Goal: Information Seeking & Learning: Learn about a topic

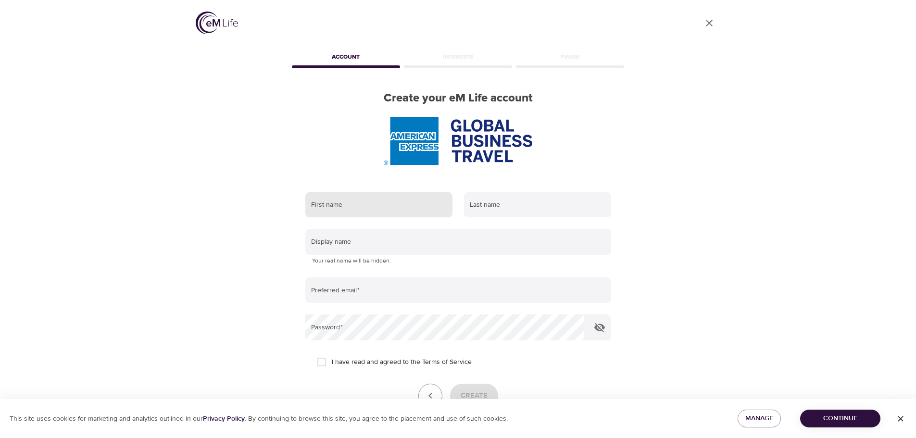
click at [384, 208] on input "text" at bounding box center [378, 205] width 147 height 26
type input "Sofia"
type input "Dominguez"
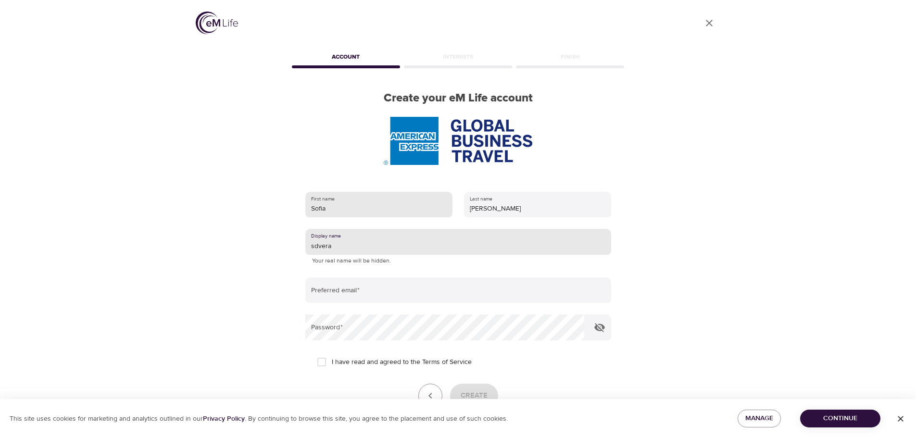
type input "sdvera"
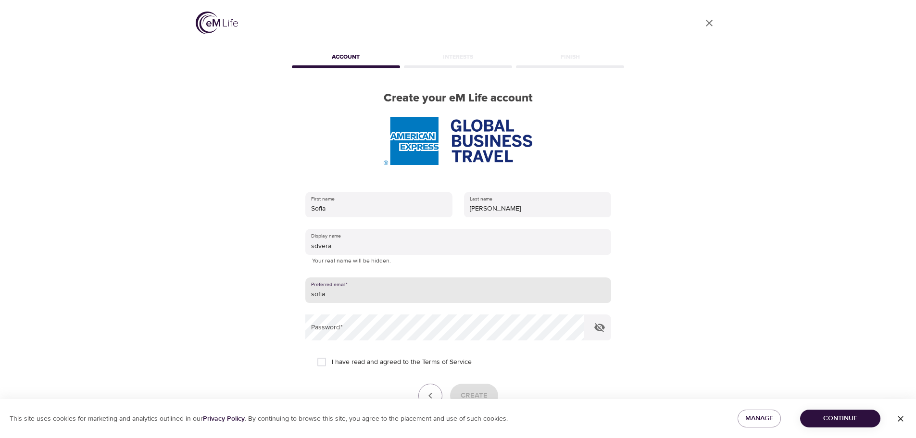
type input "[EMAIL_ADDRESS][DOMAIN_NAME]"
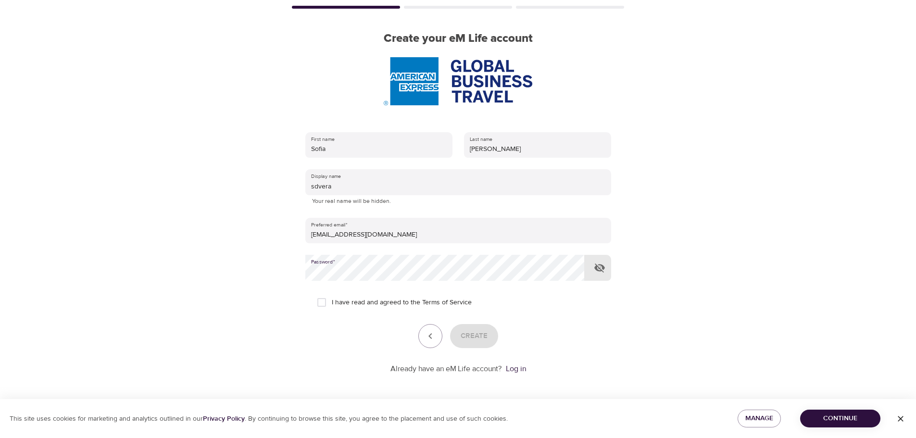
scroll to position [61, 0]
click at [322, 299] on input "I have read and agreed to the Terms of Service" at bounding box center [321, 301] width 20 height 20
checkbox input "true"
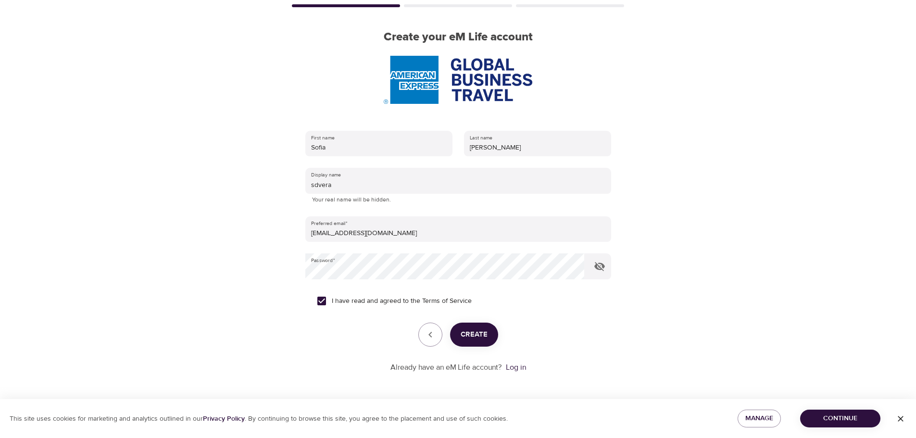
click at [468, 338] on span "Create" at bounding box center [473, 334] width 27 height 12
click at [819, 418] on span "Continue" at bounding box center [840, 418] width 65 height 12
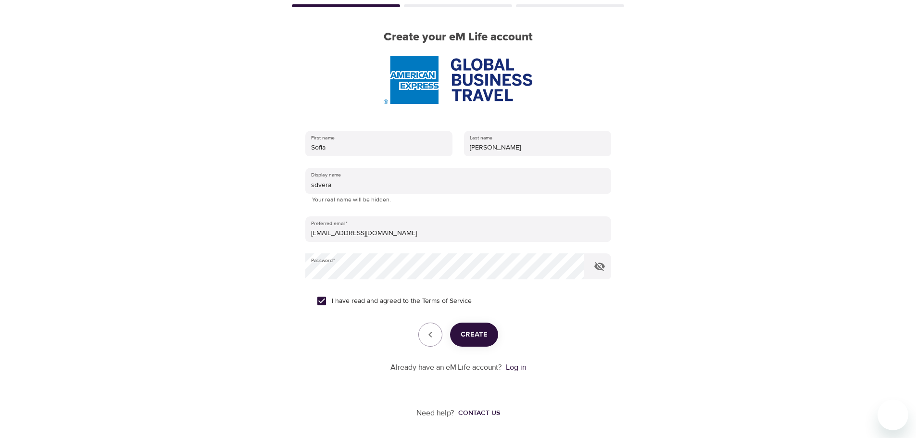
click at [486, 330] on span "Create" at bounding box center [473, 334] width 27 height 12
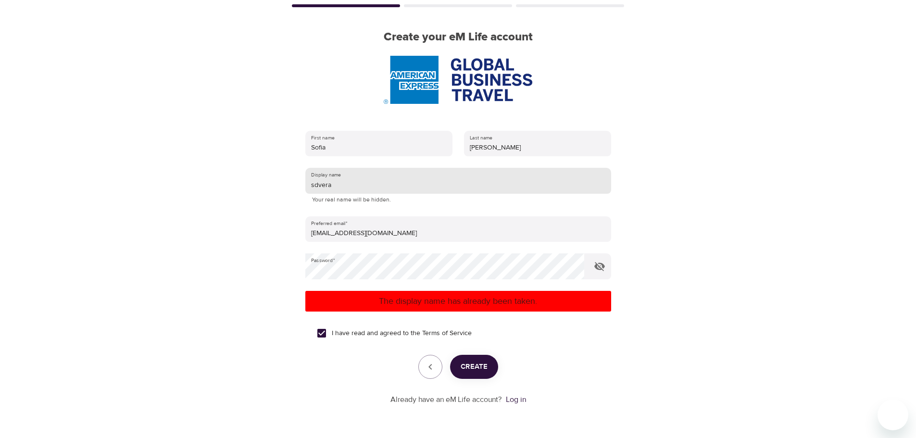
click at [356, 189] on input "sdvera" at bounding box center [458, 181] width 306 height 26
type input "sdv91"
click at [472, 365] on span "Create" at bounding box center [473, 367] width 27 height 12
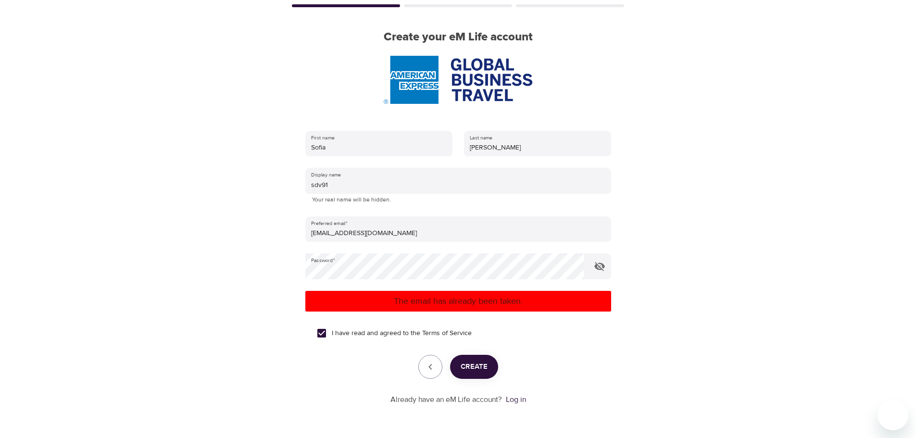
scroll to position [93, 0]
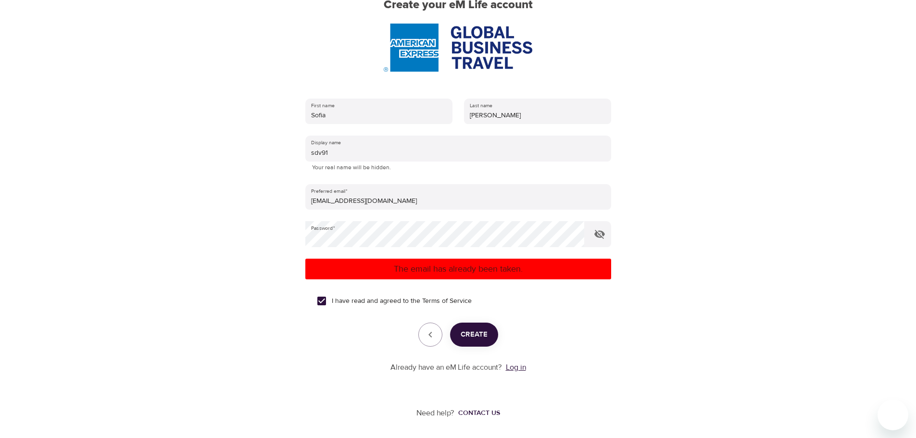
click at [516, 365] on link "Log in" at bounding box center [516, 367] width 20 height 10
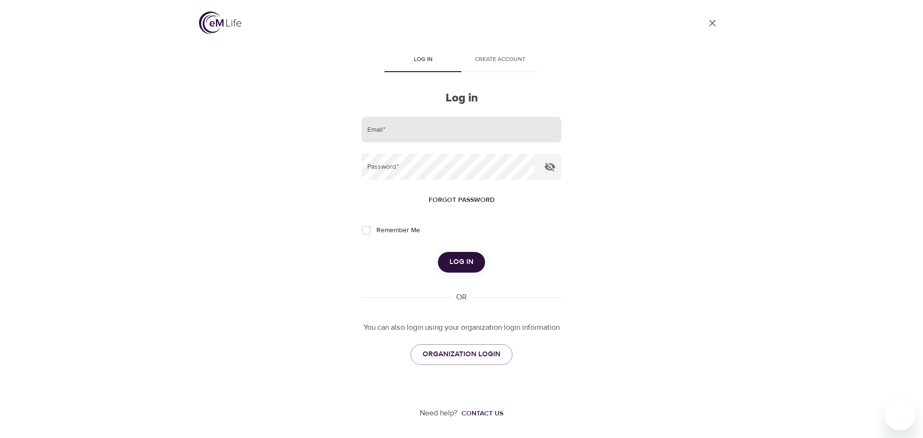
drag, startPoint x: 0, startPoint y: 0, endPoint x: 425, endPoint y: 136, distance: 446.0
click at [425, 136] on input "email" at bounding box center [461, 130] width 200 height 26
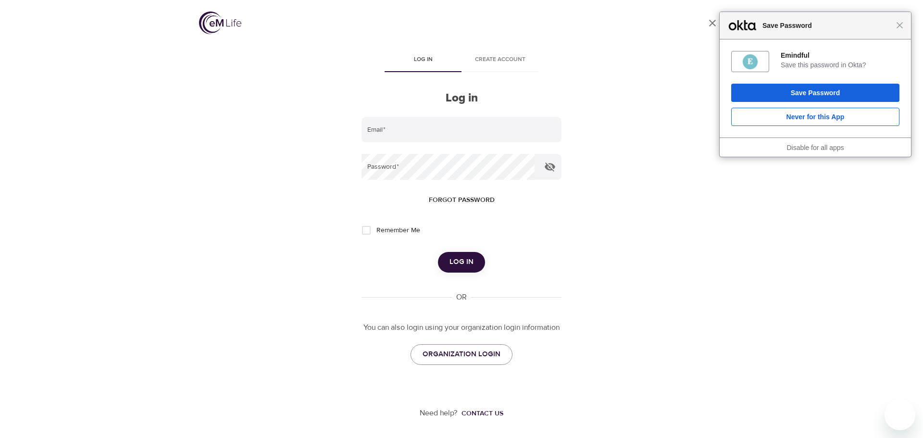
type input "[EMAIL_ADDRESS][DOMAIN_NAME]"
click at [398, 234] on span "Remember Me" at bounding box center [398, 230] width 44 height 10
click at [376, 234] on input "Remember Me" at bounding box center [366, 230] width 20 height 20
checkbox input "true"
click at [451, 261] on span "Log in" at bounding box center [461, 262] width 24 height 12
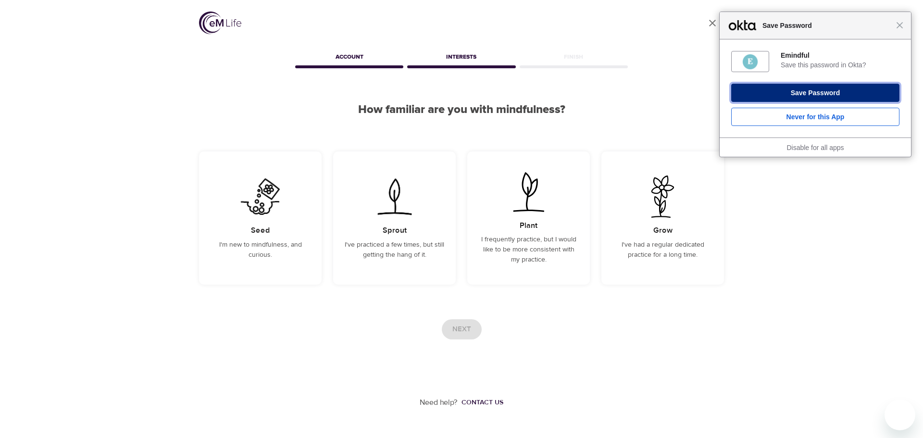
click at [870, 87] on button "Save Password" at bounding box center [815, 93] width 168 height 18
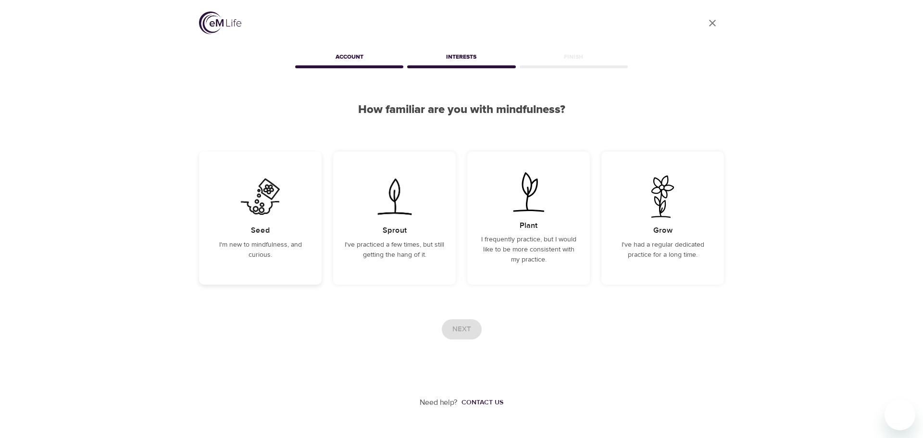
click at [252, 264] on div "Seed I'm new to mindfulness, and curious." at bounding box center [260, 217] width 123 height 133
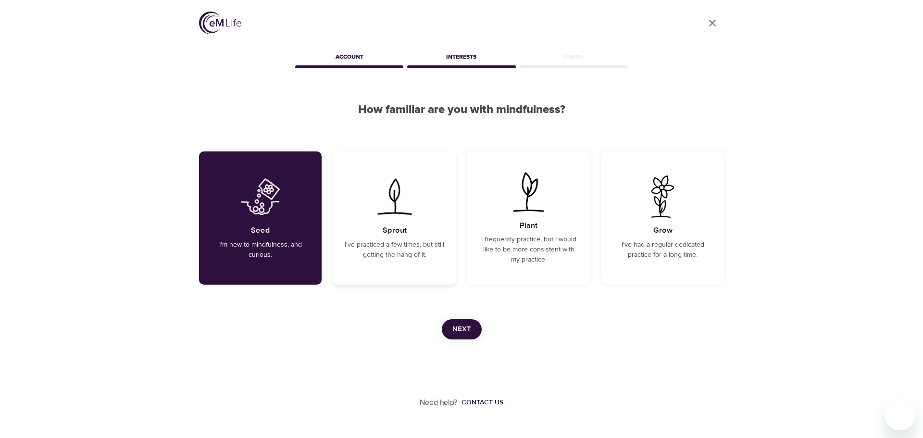
click at [392, 245] on p "I've practiced a few times, but still getting the hang of it." at bounding box center [395, 250] width 100 height 20
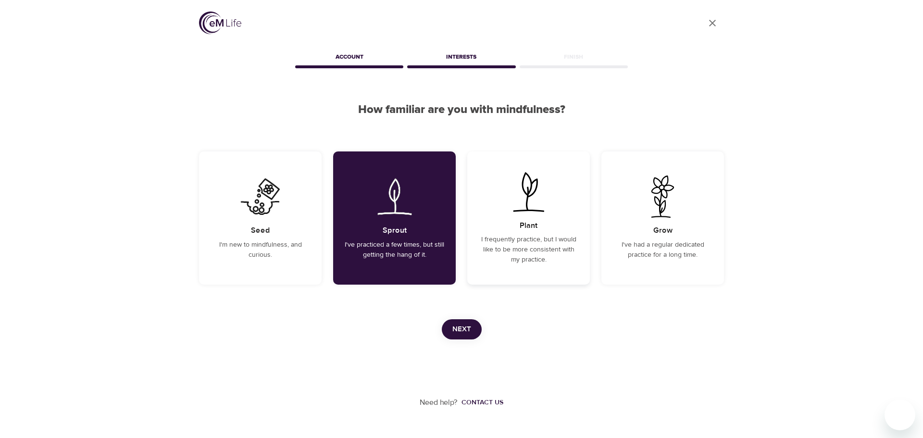
click at [533, 264] on p "I frequently practice, but I would like to be more consistent with my practice." at bounding box center [529, 250] width 100 height 30
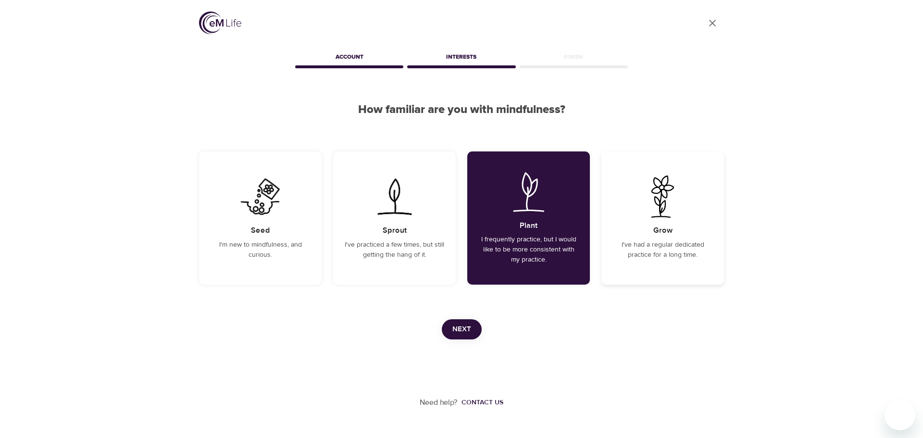
click at [646, 254] on p "I've had a regular dedicated practice for a long time." at bounding box center [663, 250] width 100 height 20
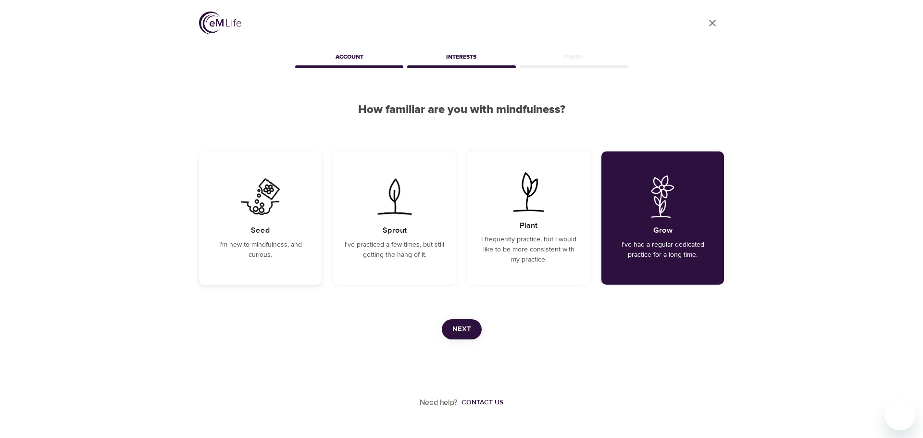
click at [270, 211] on img at bounding box center [260, 196] width 49 height 42
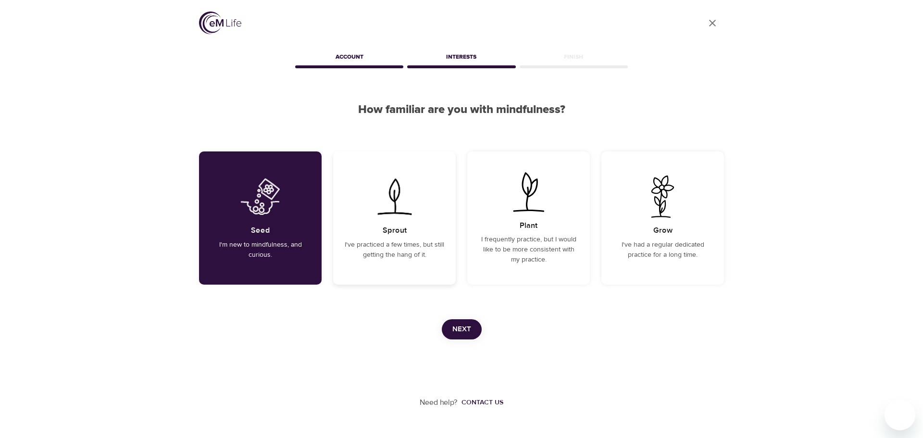
click at [384, 264] on div "Sprout I've practiced a few times, but still getting the hang of it." at bounding box center [394, 217] width 123 height 133
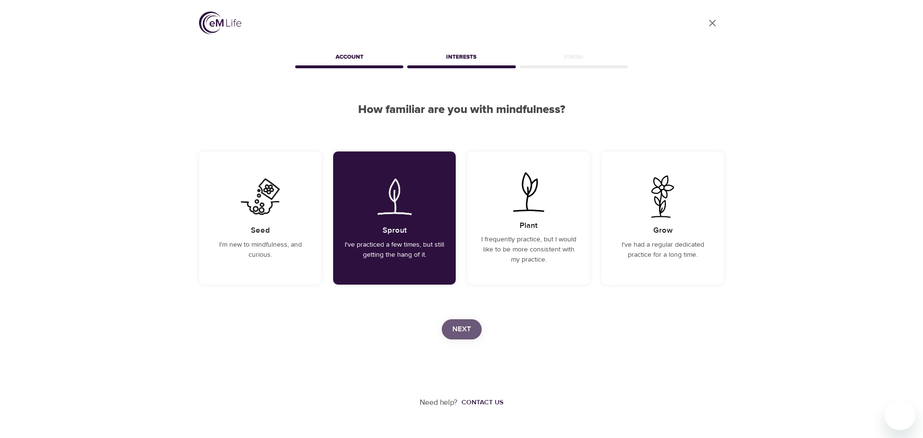
click at [467, 323] on span "Next" at bounding box center [461, 329] width 19 height 12
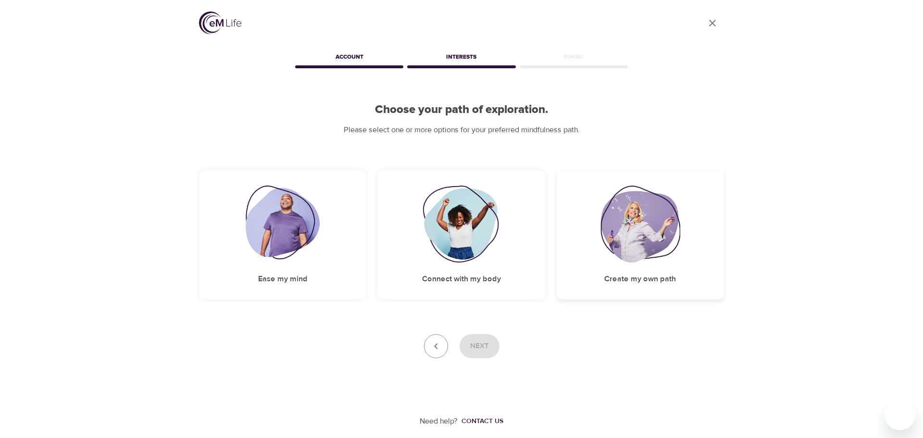
click at [635, 256] on img at bounding box center [640, 224] width 80 height 77
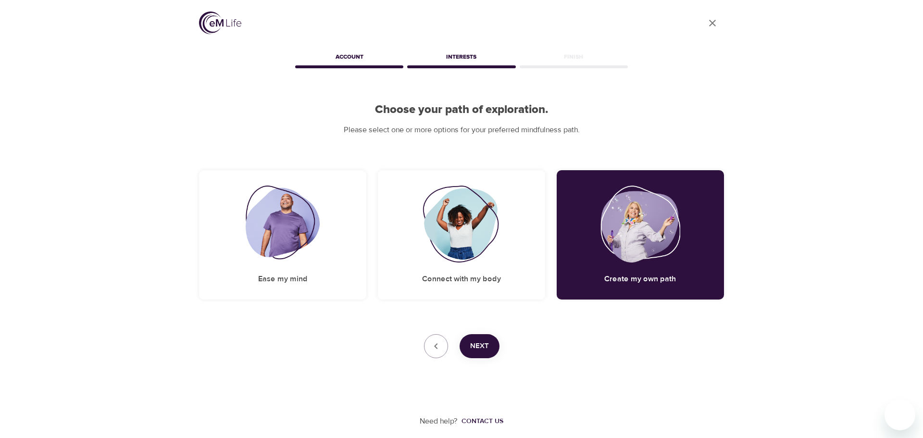
click at [477, 346] on span "Next" at bounding box center [479, 346] width 19 height 12
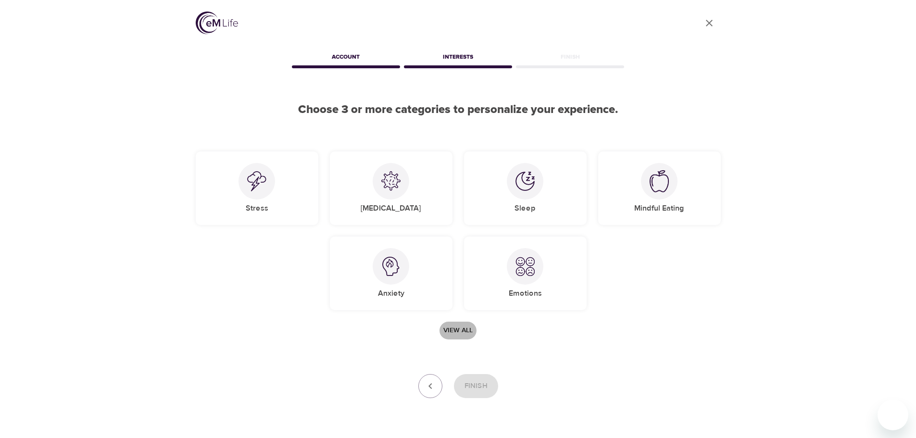
click at [459, 330] on span "View all" at bounding box center [457, 330] width 29 height 12
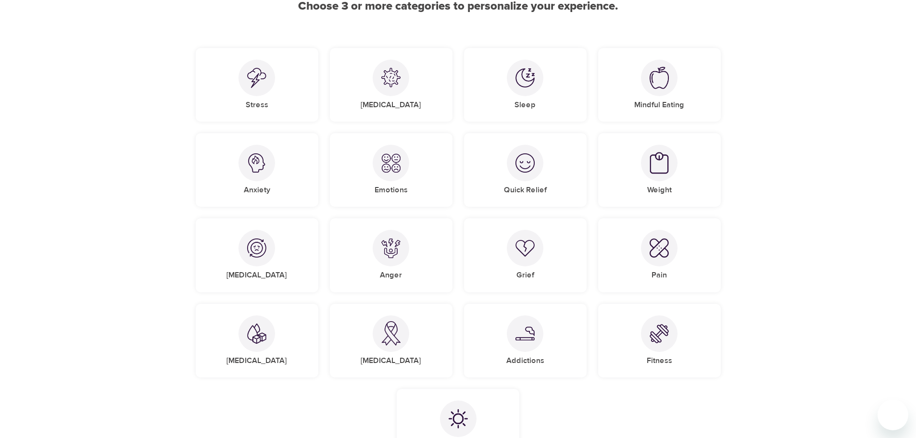
scroll to position [48, 0]
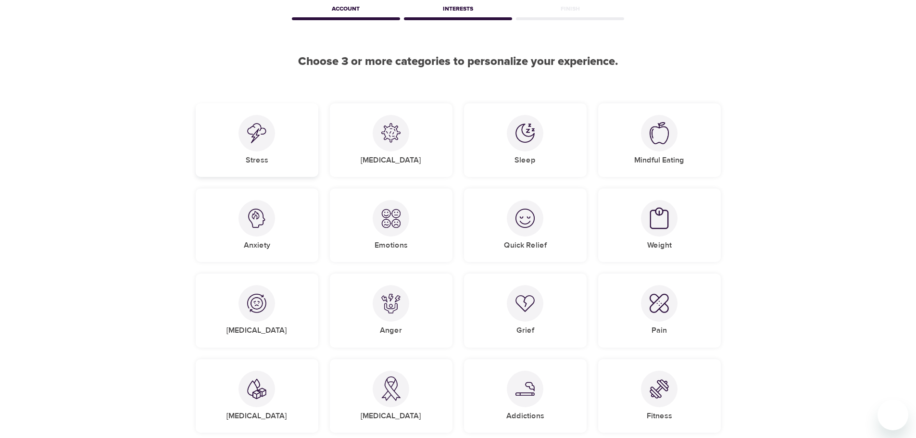
click at [270, 145] on div at bounding box center [256, 133] width 37 height 37
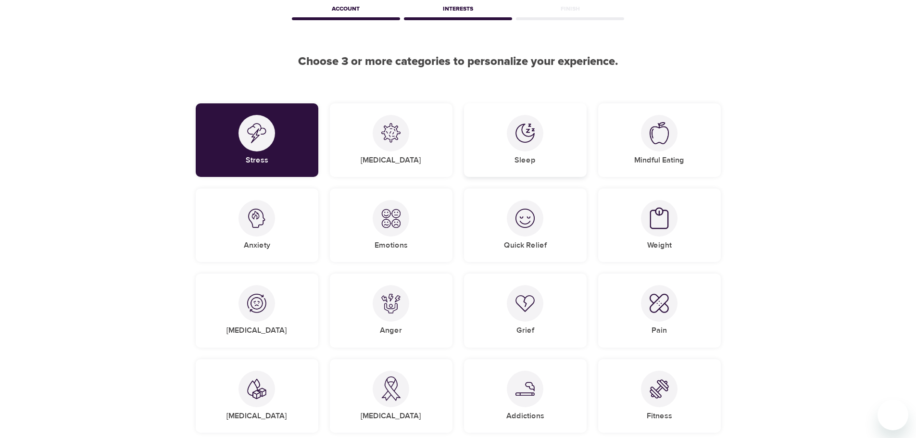
click at [521, 146] on div at bounding box center [525, 133] width 37 height 37
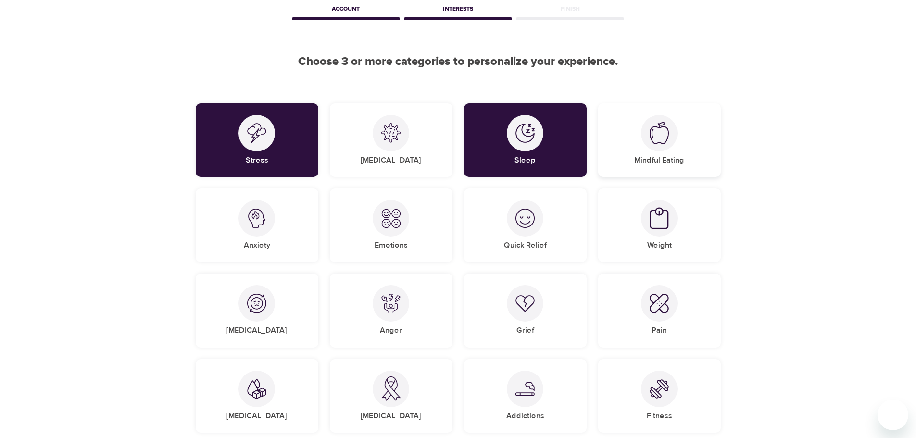
click at [675, 146] on div "Mindful Eating" at bounding box center [659, 140] width 123 height 74
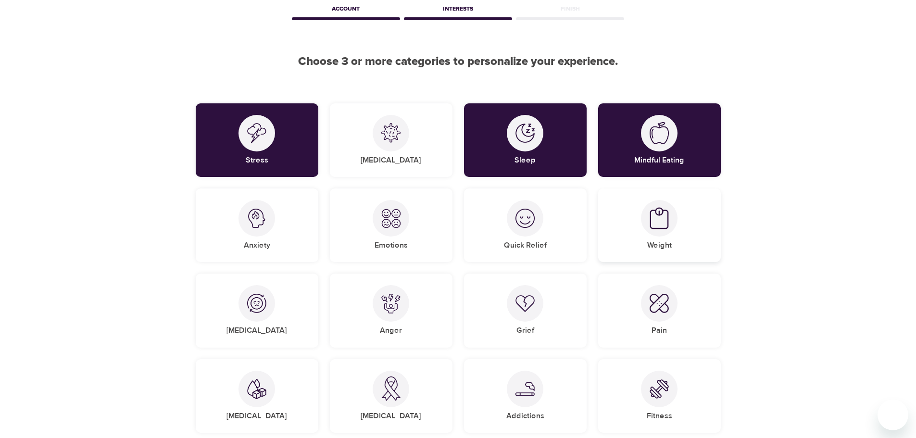
click at [647, 223] on div at bounding box center [659, 218] width 37 height 37
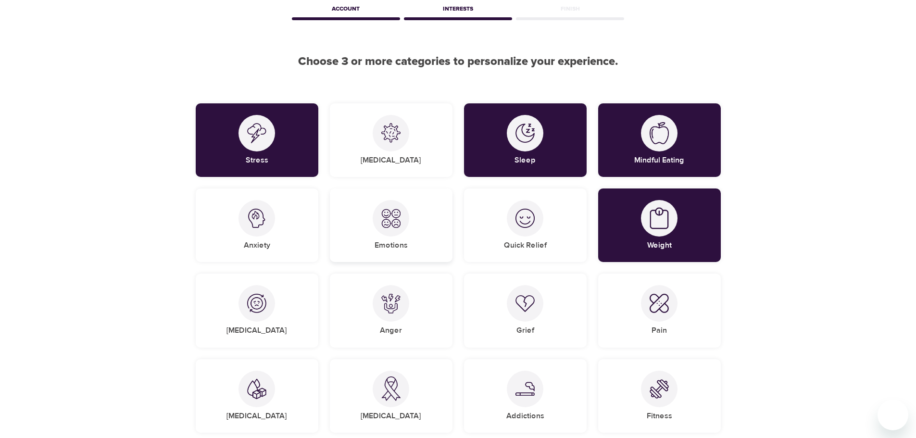
click at [388, 228] on div at bounding box center [391, 218] width 37 height 37
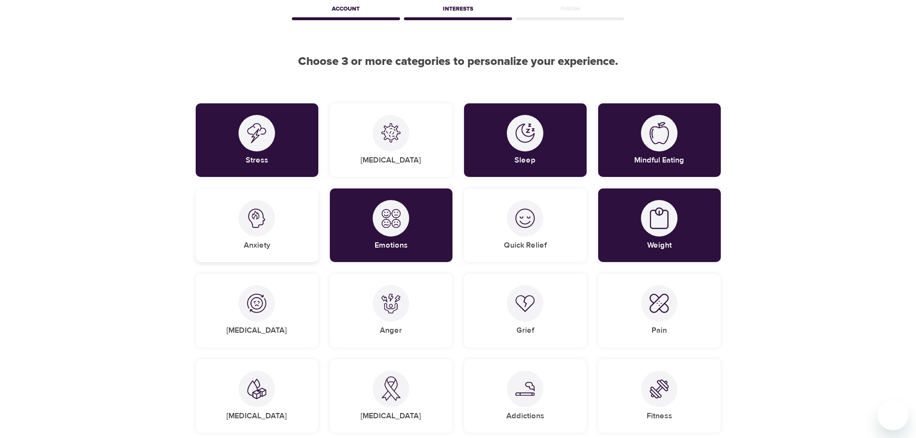
click at [265, 233] on div at bounding box center [256, 218] width 37 height 37
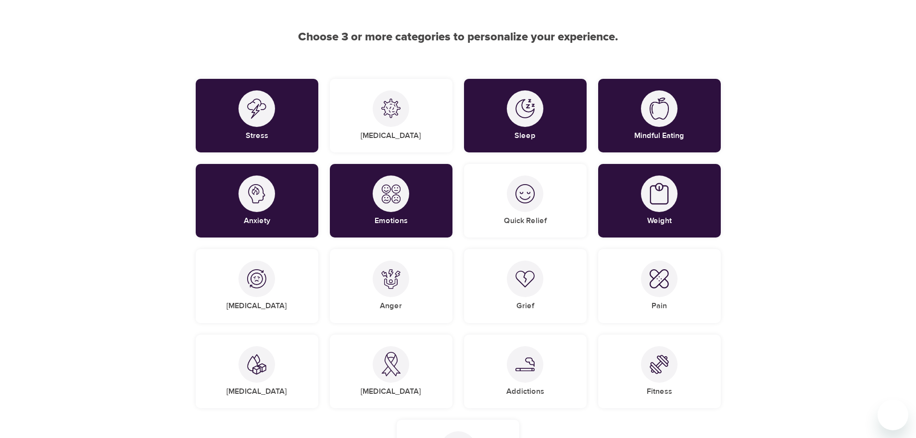
scroll to position [96, 0]
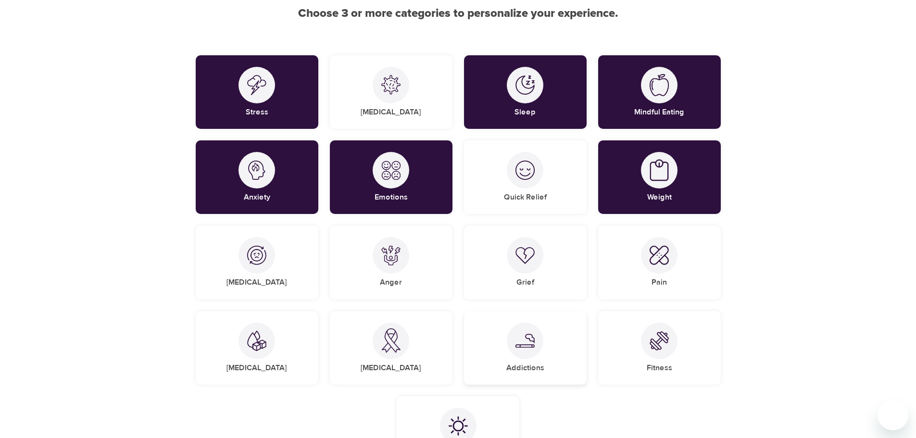
click at [525, 345] on img at bounding box center [524, 341] width 19 height 14
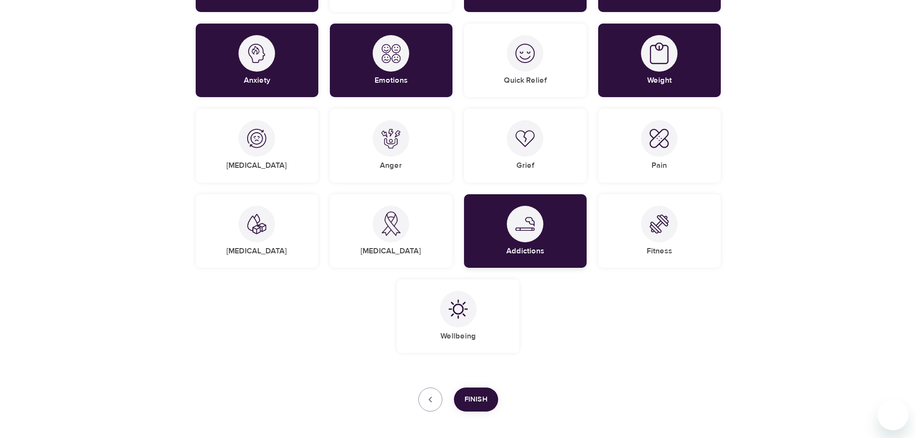
scroll to position [240, 0]
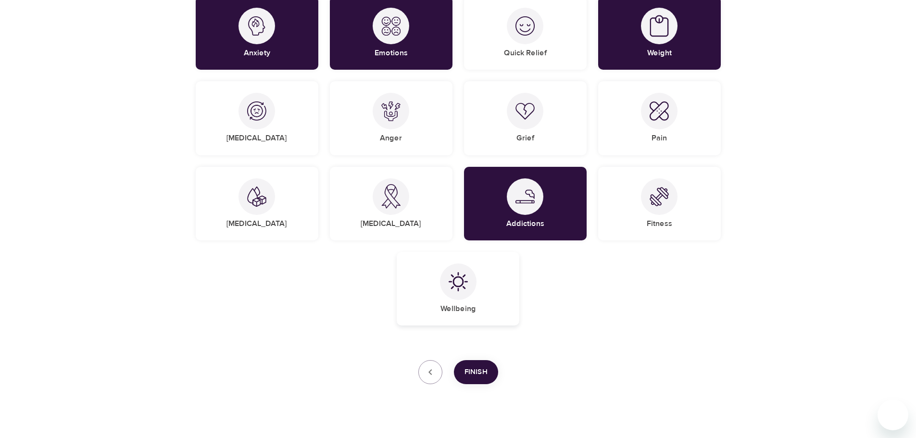
click at [472, 297] on div "Wellbeing" at bounding box center [458, 289] width 123 height 74
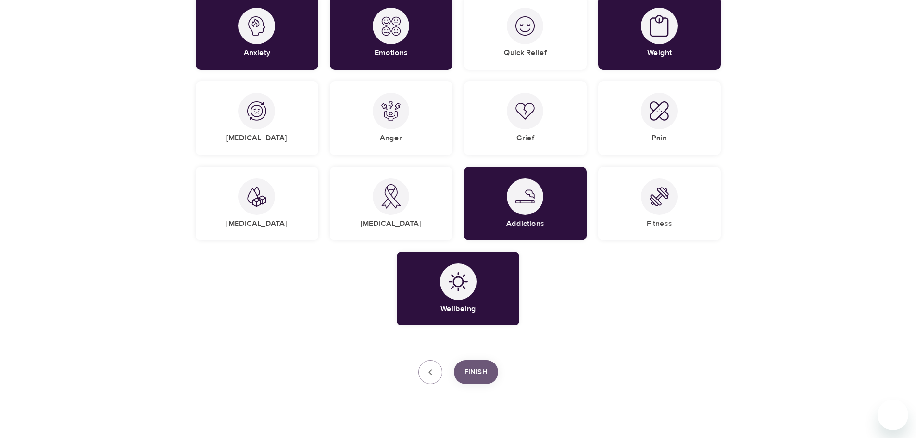
click at [465, 376] on span "Finish" at bounding box center [475, 372] width 23 height 12
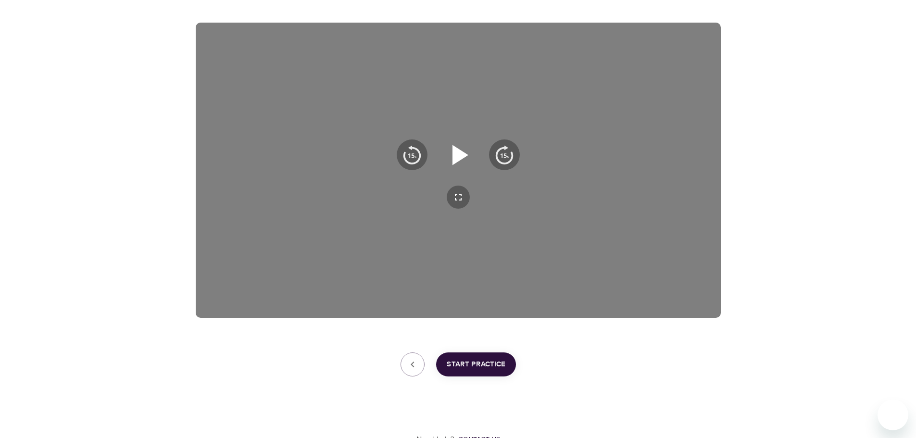
scroll to position [155, 0]
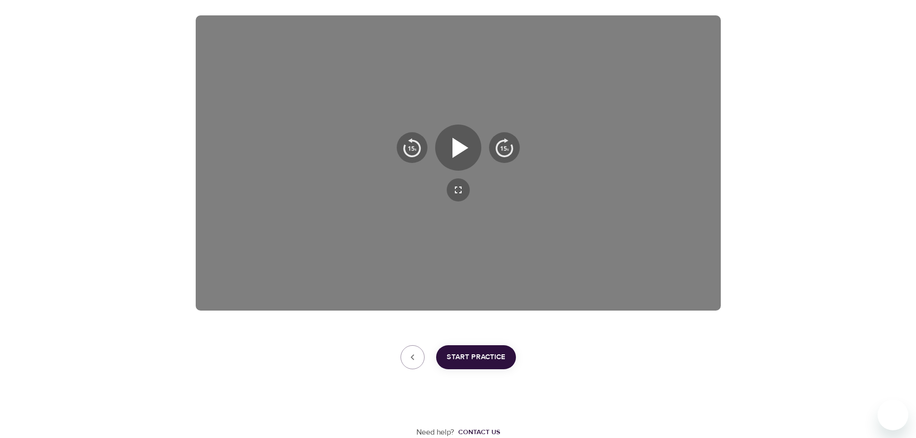
click at [462, 358] on span "Start Practice" at bounding box center [476, 357] width 59 height 12
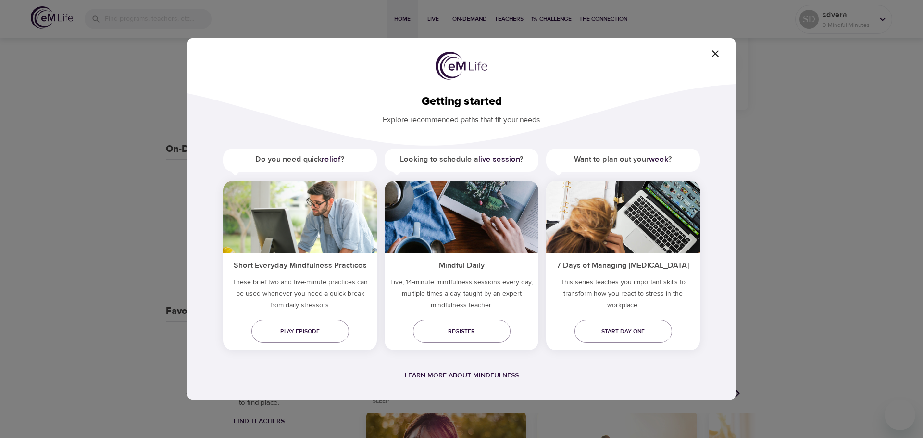
click at [717, 55] on icon "button" at bounding box center [715, 53] width 7 height 7
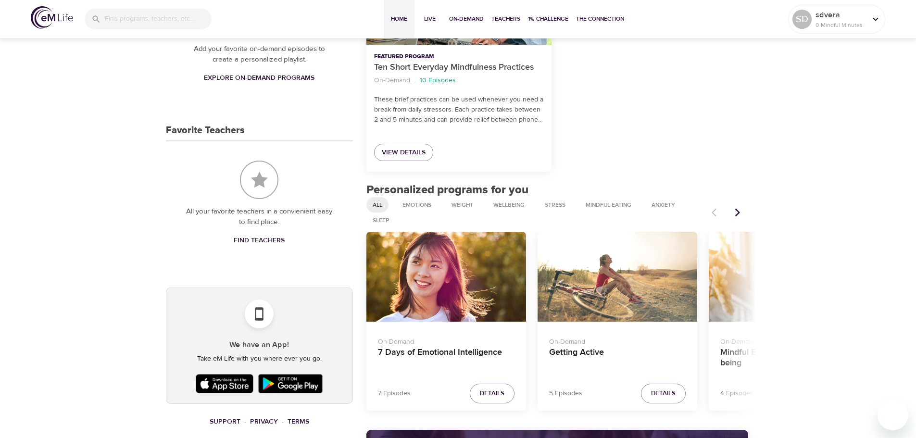
scroll to position [443, 0]
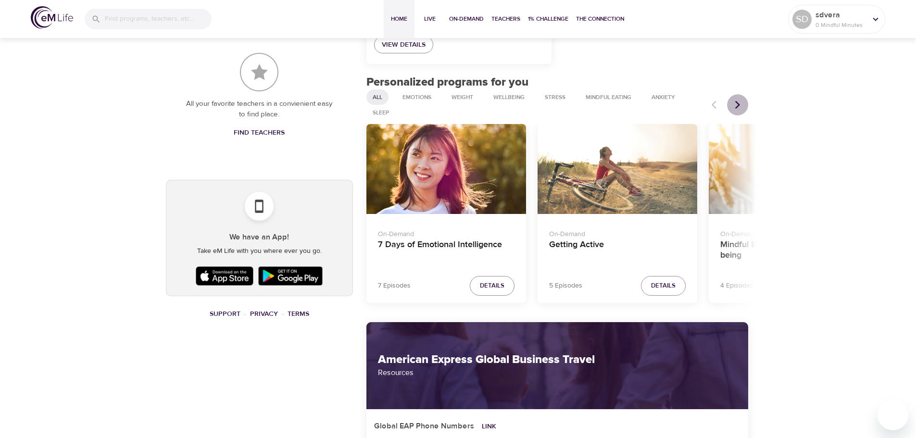
click at [741, 108] on icon "Next items" at bounding box center [738, 105] width 10 height 10
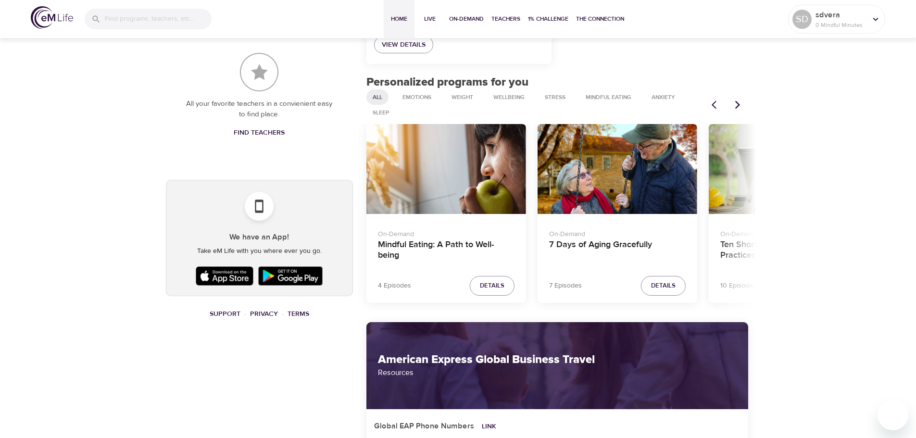
click at [741, 108] on icon "Next items" at bounding box center [738, 105] width 10 height 10
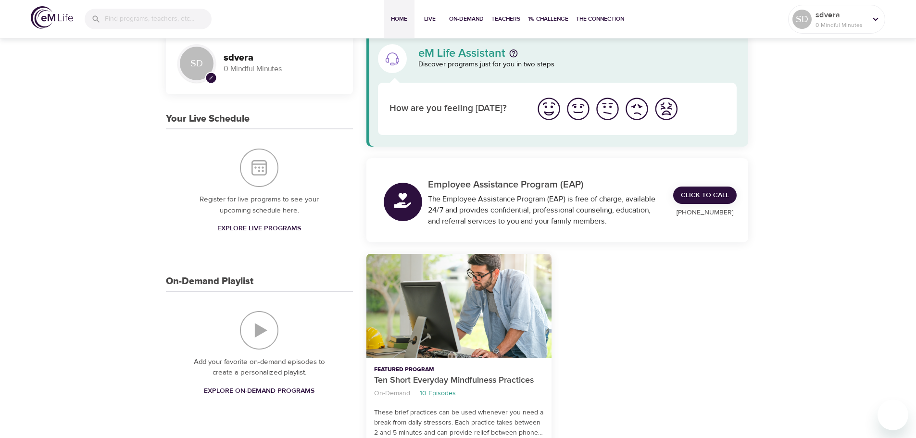
scroll to position [0, 0]
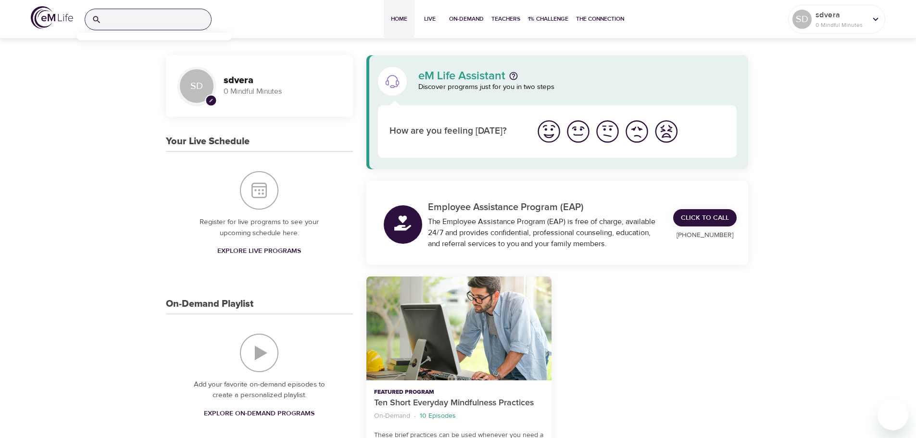
click at [141, 19] on input "search" at bounding box center [158, 19] width 106 height 21
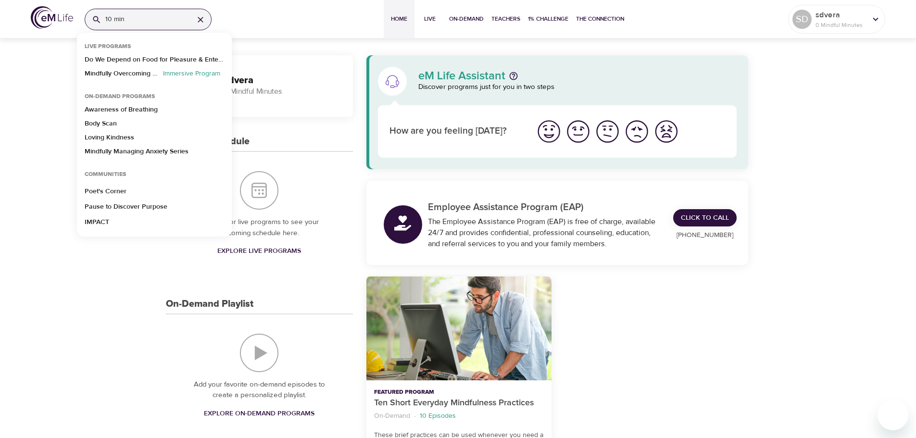
click at [121, 20] on input "10 min" at bounding box center [145, 19] width 81 height 21
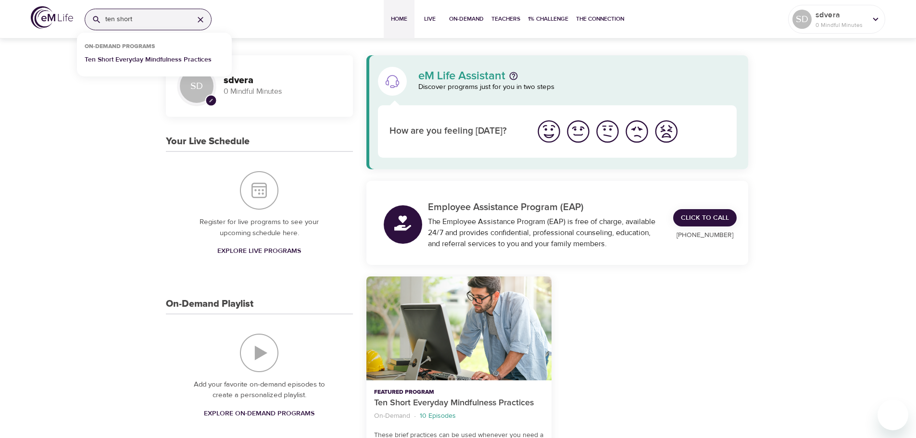
type input "ten short"
click at [148, 59] on p "Ten Short Everyday Mindfulness Practices" at bounding box center [148, 62] width 127 height 14
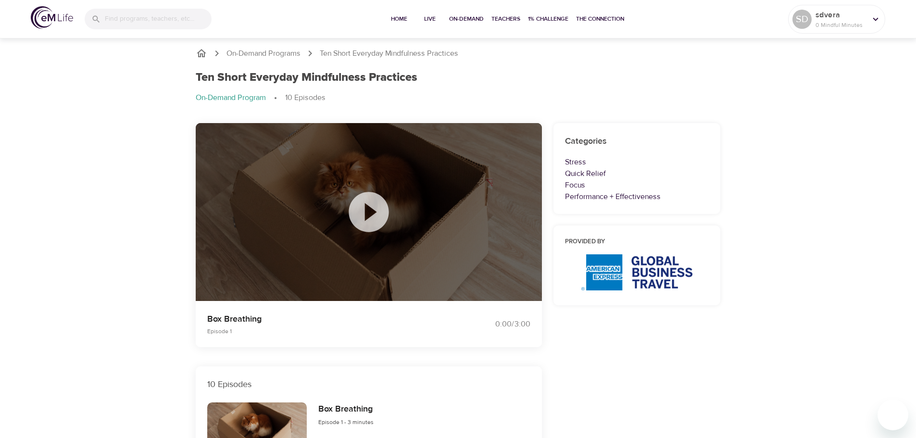
drag, startPoint x: 891, startPoint y: 1, endPoint x: 825, endPoint y: 131, distance: 145.5
